Goal: Task Accomplishment & Management: Complete application form

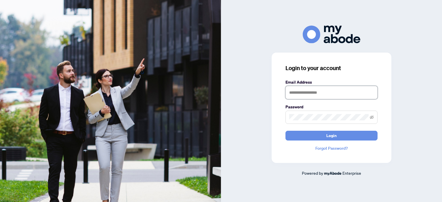
type input "**********"
click at [406, 71] on div "**********" at bounding box center [331, 101] width 221 height 151
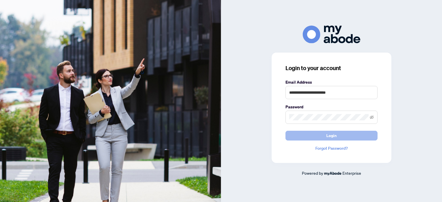
click at [335, 132] on span "Login" at bounding box center [332, 135] width 10 height 9
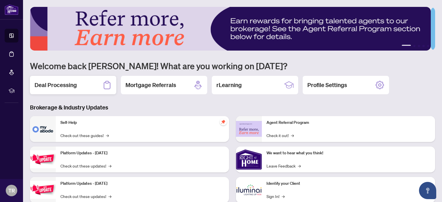
click at [81, 91] on div "Deal Processing" at bounding box center [73, 85] width 86 height 18
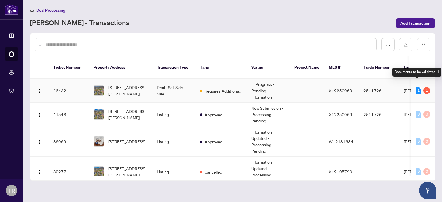
click at [417, 87] on div "1" at bounding box center [418, 90] width 5 height 7
click at [425, 87] on div "1" at bounding box center [427, 90] width 7 height 7
click at [147, 84] on span "[STREET_ADDRESS][PERSON_NAME]" at bounding box center [128, 90] width 39 height 13
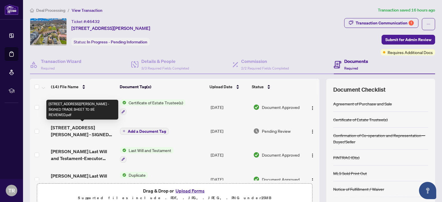
click at [74, 127] on span "[STREET_ADDRESS][PERSON_NAME] - SIGNED TRADE SHEET TO BE REVIEWED.pdf" at bounding box center [83, 131] width 64 height 14
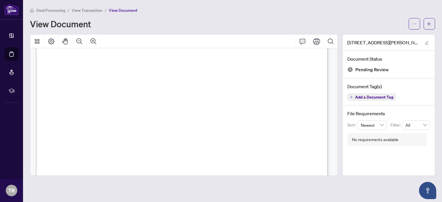
scroll to position [118, 0]
click at [412, 23] on button "button" at bounding box center [415, 24] width 12 height 12
click at [380, 37] on span "Download" at bounding box center [394, 36] width 44 height 6
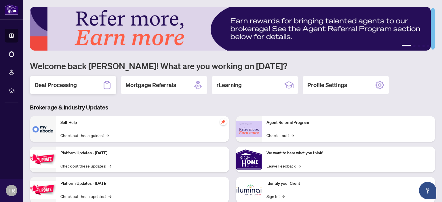
click at [59, 89] on div "Deal Processing" at bounding box center [73, 85] width 86 height 18
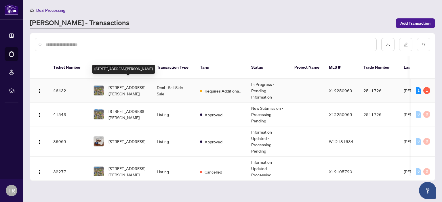
click at [124, 87] on span "[STREET_ADDRESS][PERSON_NAME]" at bounding box center [128, 90] width 39 height 13
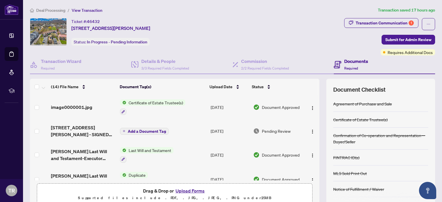
scroll to position [34, 0]
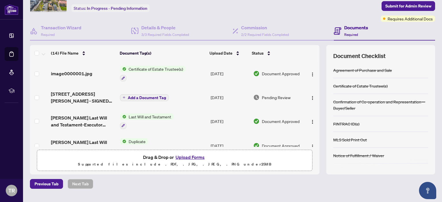
click at [272, 95] on span "Pending Review" at bounding box center [276, 97] width 29 height 6
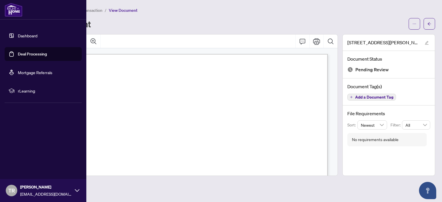
click at [30, 34] on link "Dashboard" at bounding box center [28, 35] width 20 height 5
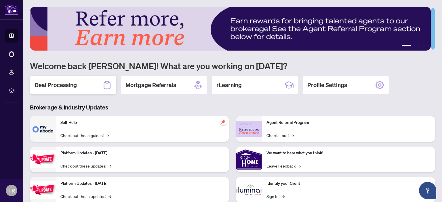
click at [75, 78] on div "Deal Processing" at bounding box center [73, 85] width 86 height 18
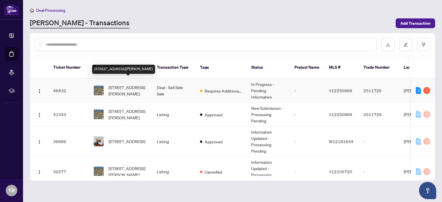
click at [117, 85] on span "[STREET_ADDRESS][PERSON_NAME]" at bounding box center [128, 90] width 39 height 13
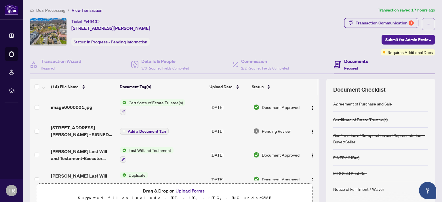
click at [192, 191] on button "Upload Forms" at bounding box center [190, 190] width 33 height 7
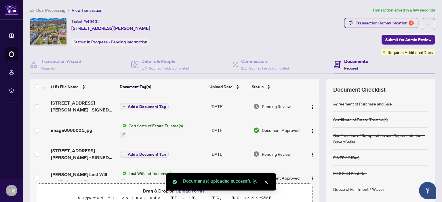
click at [143, 105] on span "Add a Document Tag" at bounding box center [147, 107] width 38 height 4
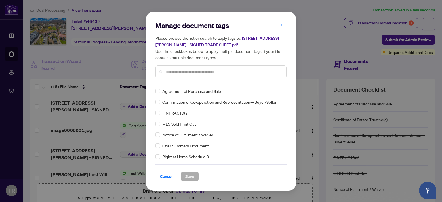
click at [182, 73] on input "text" at bounding box center [224, 72] width 116 height 6
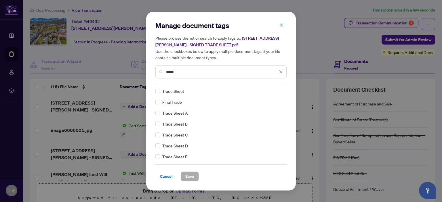
type input "*****"
click at [188, 174] on span "Save" at bounding box center [189, 176] width 9 height 9
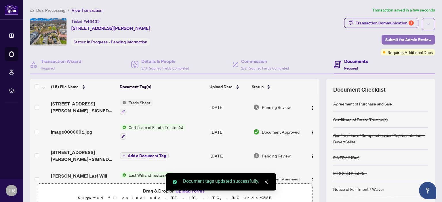
click at [414, 43] on span "Submit for Admin Review" at bounding box center [409, 39] width 46 height 9
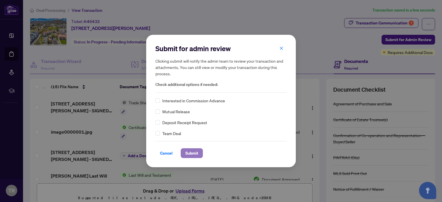
click at [182, 152] on button "Submit" at bounding box center [192, 154] width 22 height 10
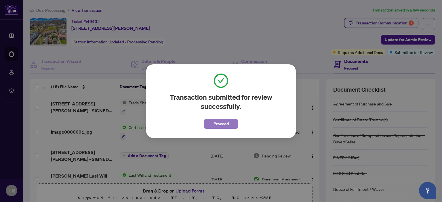
click at [229, 125] on button "Proceed" at bounding box center [221, 124] width 35 height 10
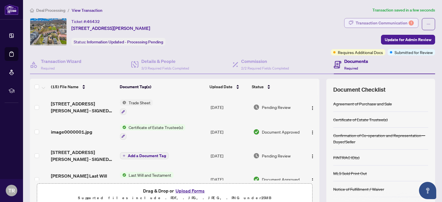
click at [398, 23] on div "Transaction Communication 1" at bounding box center [385, 22] width 58 height 9
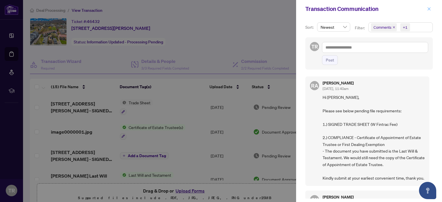
click at [430, 8] on icon "close" at bounding box center [429, 8] width 3 height 3
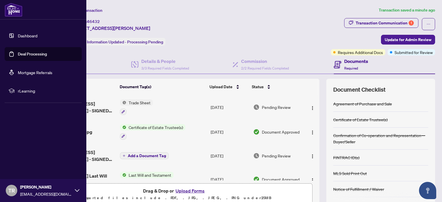
click at [25, 37] on link "Dashboard" at bounding box center [28, 35] width 20 height 5
